Goal: Contribute content

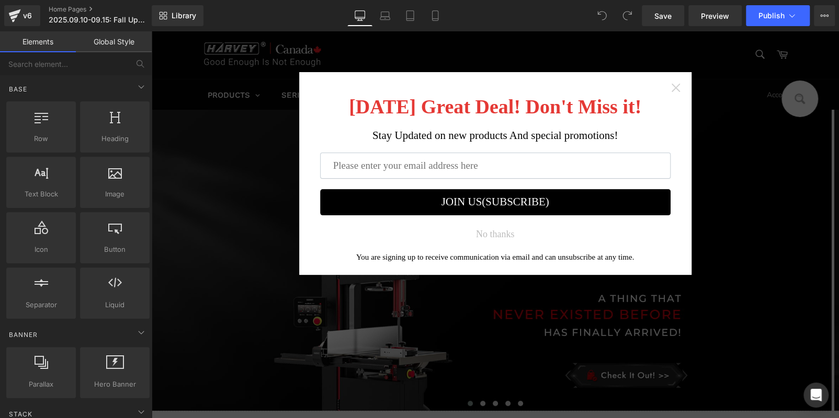
click at [672, 85] on icon "Close widget" at bounding box center [676, 88] width 10 height 10
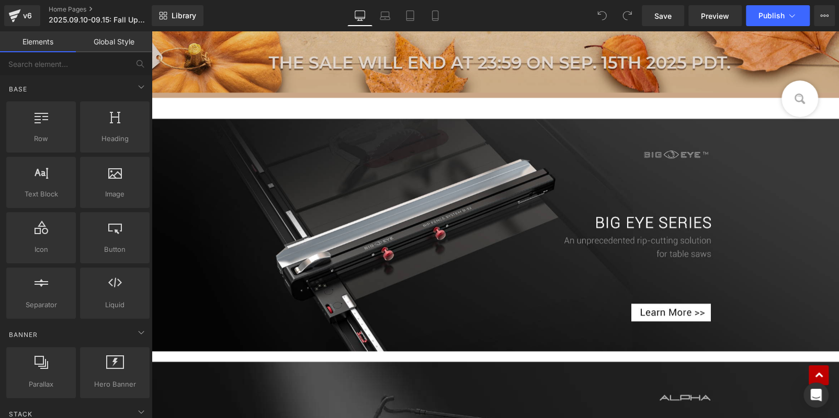
scroll to position [628, 0]
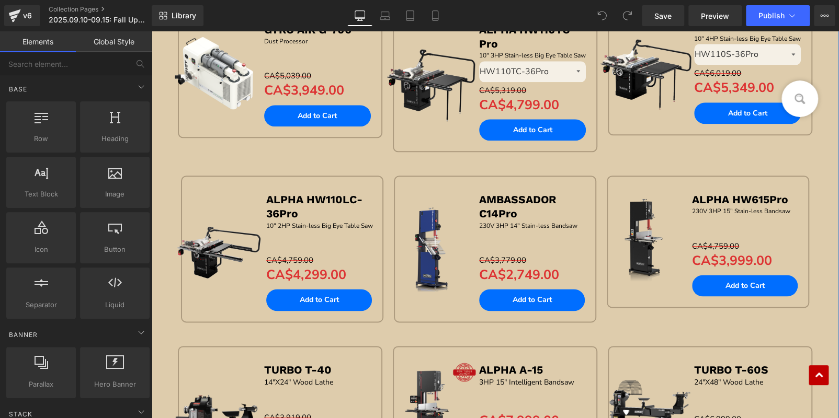
scroll to position [732, 0]
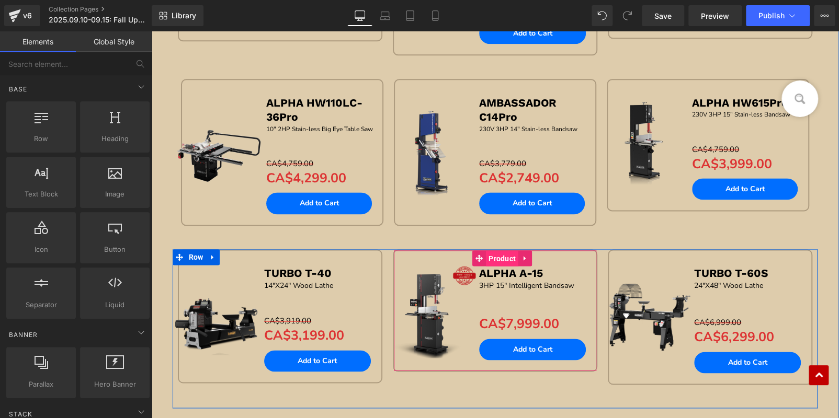
click at [492, 256] on span "Product" at bounding box center [502, 259] width 32 height 16
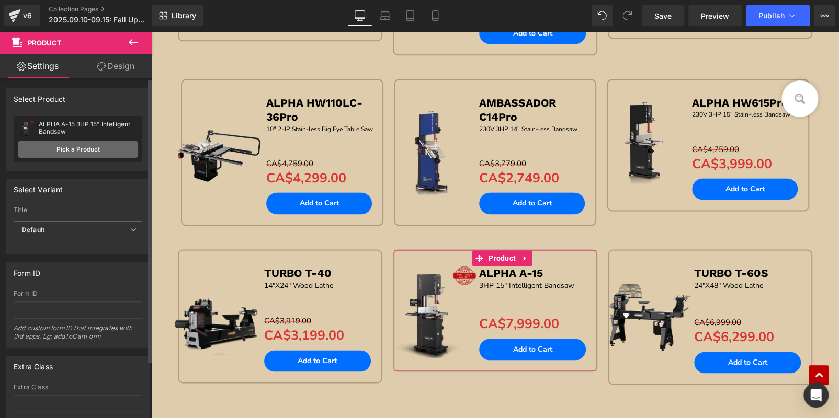
click at [97, 141] on link "Pick a Product" at bounding box center [78, 149] width 120 height 17
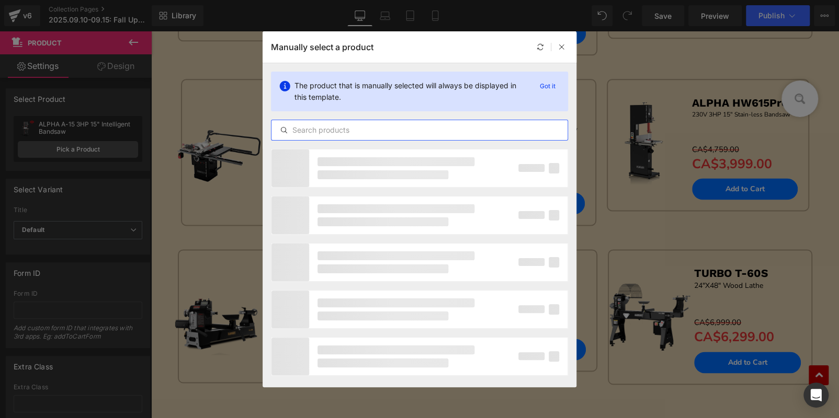
click at [365, 131] on input "text" at bounding box center [419, 130] width 296 height 13
paste input "GYRO AIR G-800Pro"
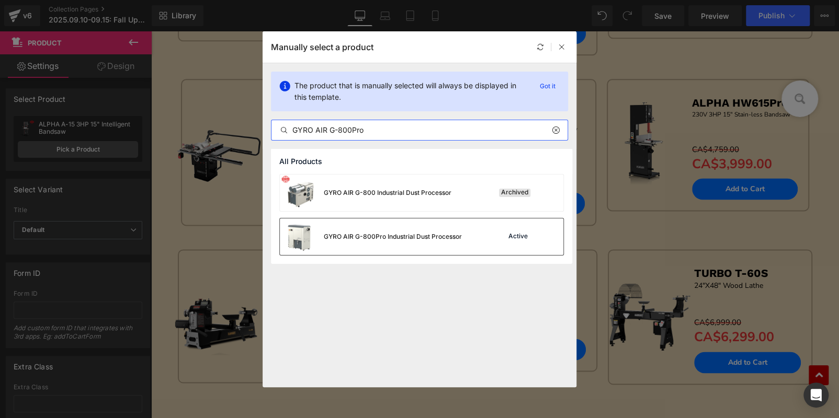
type input "GYRO AIR G-800Pro"
click at [469, 236] on div "GYRO AIR G-800Pro Industrial Dust Processor Active" at bounding box center [421, 237] width 283 height 37
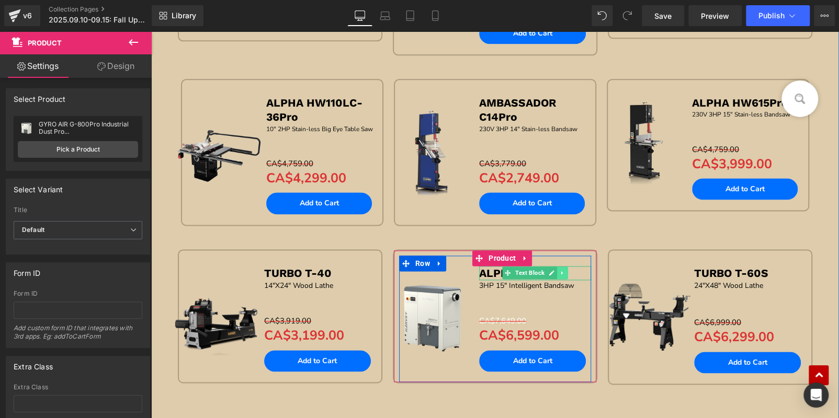
click at [564, 267] on link at bounding box center [562, 273] width 11 height 13
click at [582, 267] on p "ALPHA A-15" at bounding box center [535, 273] width 112 height 14
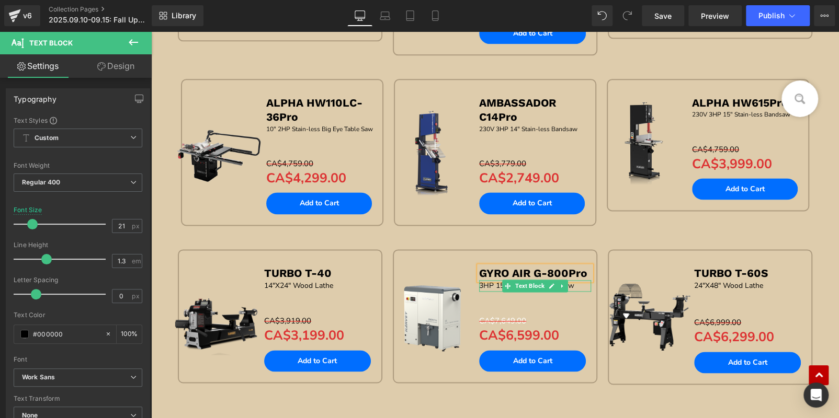
click at [578, 283] on p "3HP 15" Intelligent Bandsaw" at bounding box center [535, 286] width 112 height 12
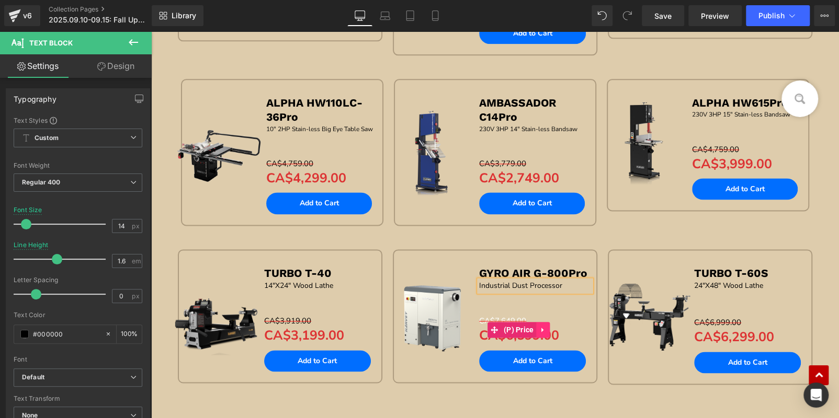
click at [540, 326] on icon at bounding box center [543, 330] width 7 height 8
click at [547, 329] on icon at bounding box center [550, 329] width 7 height 7
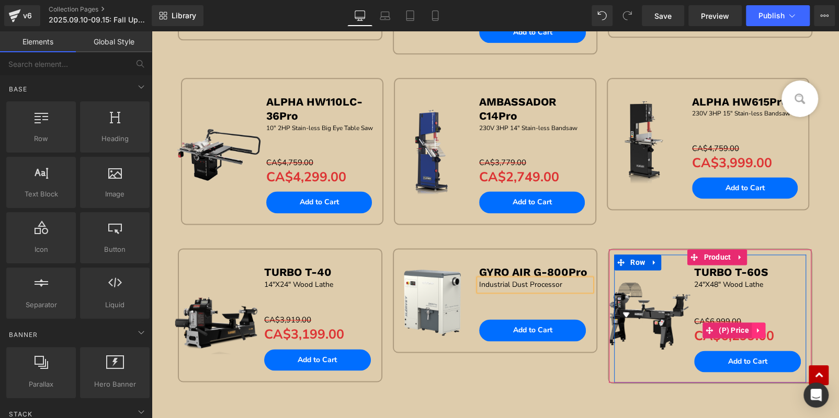
scroll to position [731, 0]
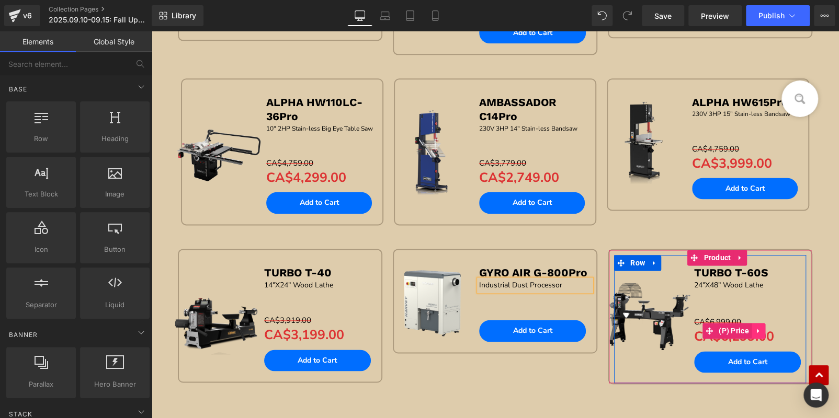
click at [757, 327] on icon at bounding box center [758, 331] width 7 height 8
click at [748, 327] on icon at bounding box center [751, 330] width 7 height 7
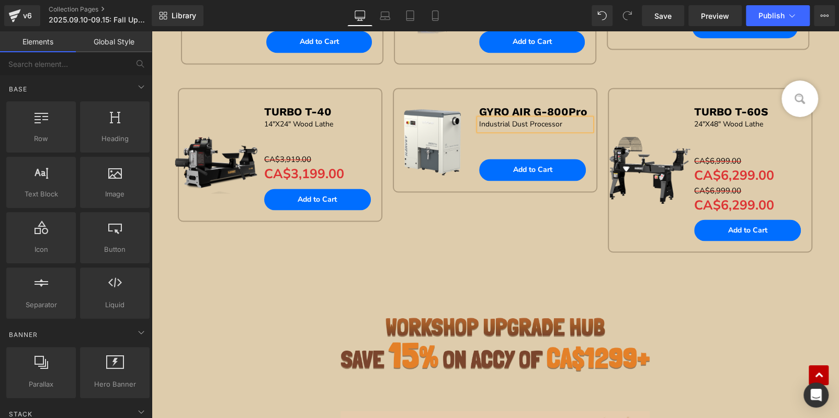
scroll to position [849, 0]
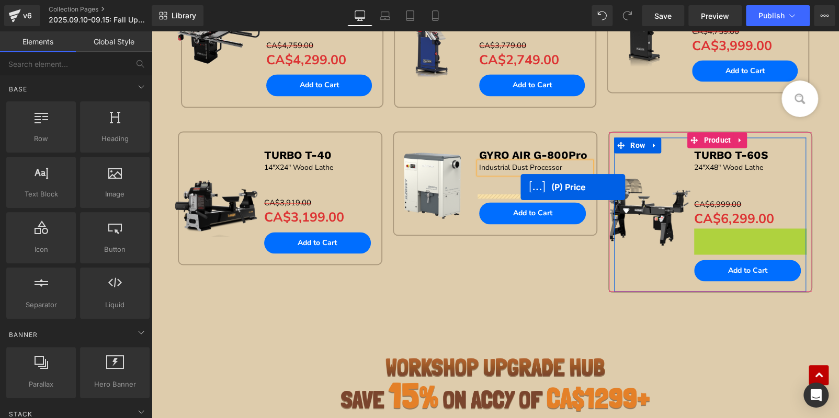
drag, startPoint x: 701, startPoint y: 241, endPoint x: 520, endPoint y: 187, distance: 188.8
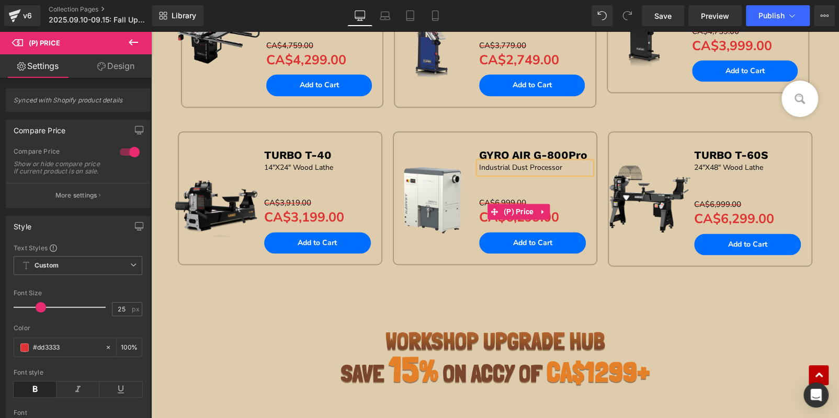
click at [540, 213] on icon at bounding box center [543, 212] width 7 height 8
click at [535, 210] on icon at bounding box center [536, 211] width 7 height 7
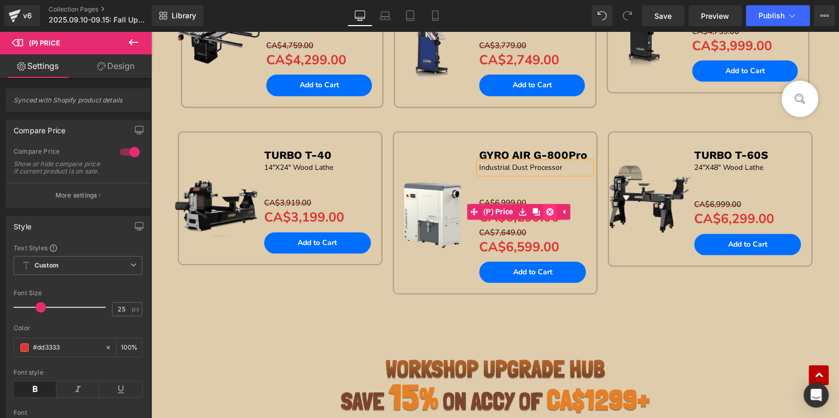
click at [547, 208] on icon at bounding box center [550, 212] width 7 height 8
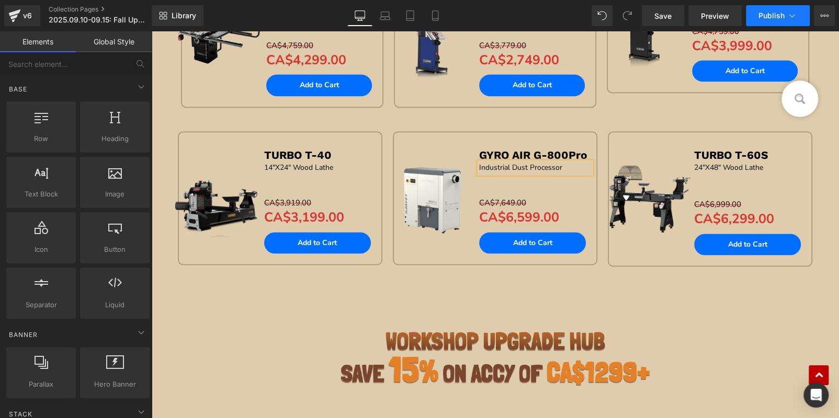
click at [772, 13] on span "Publish" at bounding box center [771, 16] width 26 height 8
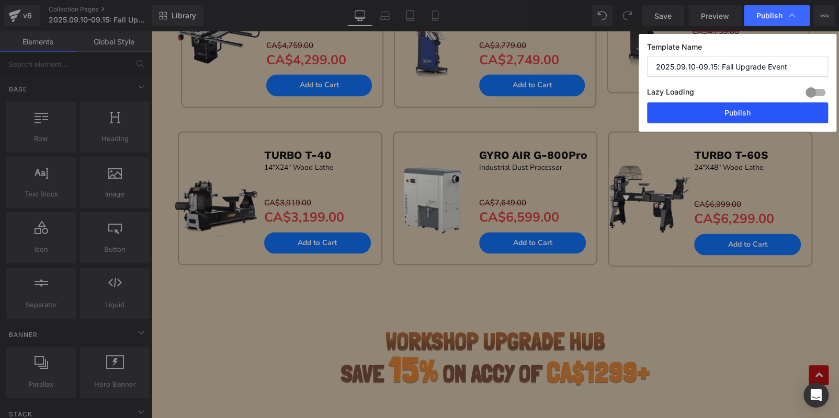
drag, startPoint x: 753, startPoint y: 112, endPoint x: 463, endPoint y: 171, distance: 296.0
click at [753, 112] on button "Publish" at bounding box center [737, 113] width 181 height 21
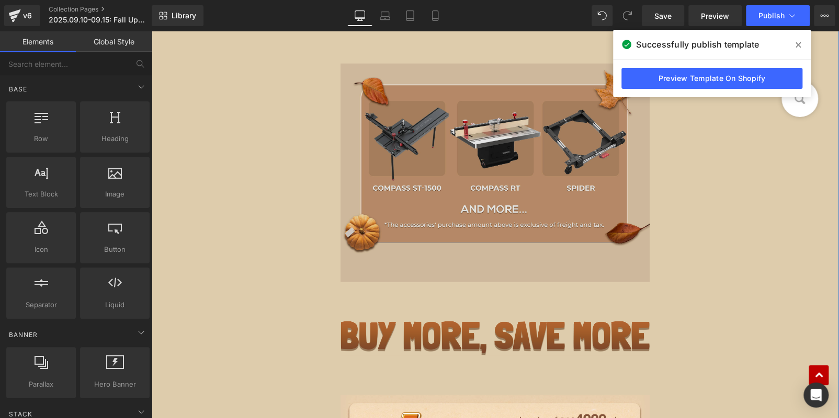
scroll to position [1163, 0]
